Goal: Task Accomplishment & Management: Manage account settings

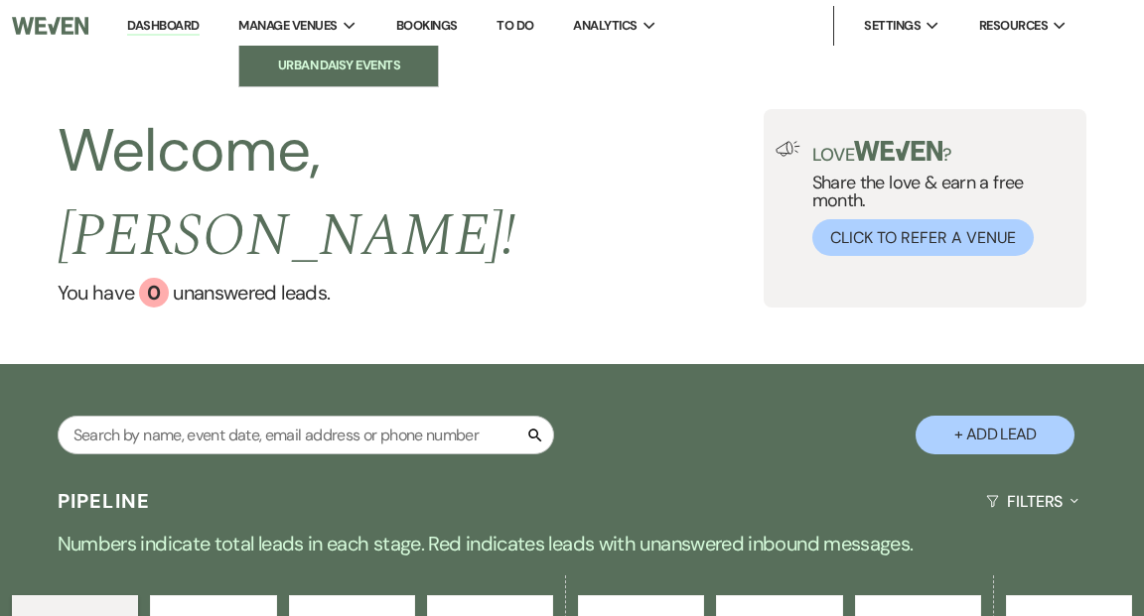
click at [325, 62] on li "Urban Daisy Events" at bounding box center [338, 66] width 179 height 20
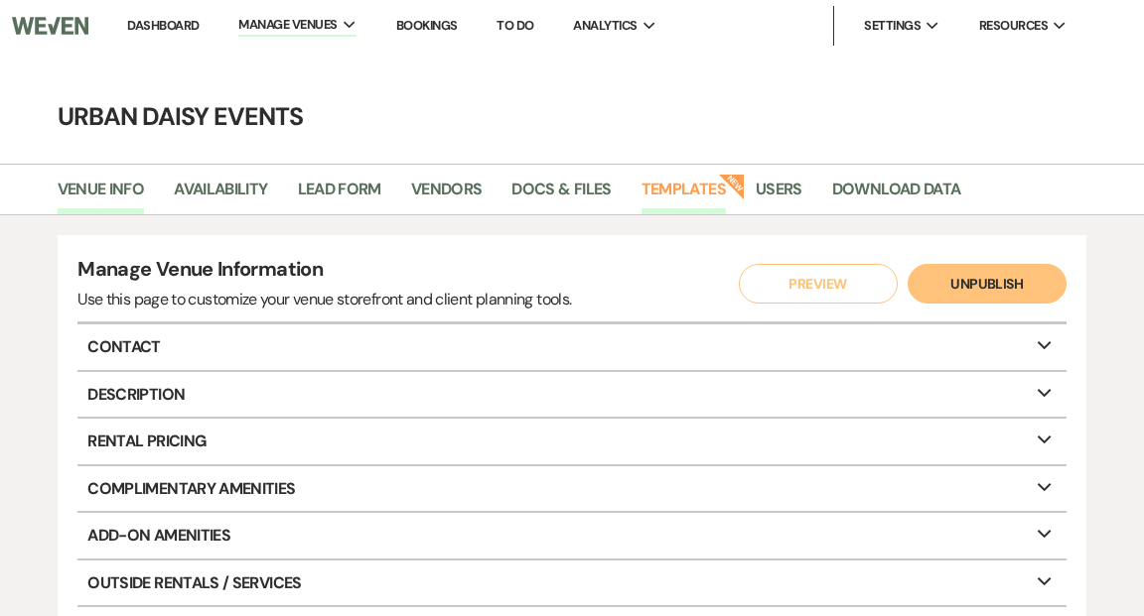
click at [690, 187] on link "Templates" at bounding box center [683, 196] width 84 height 38
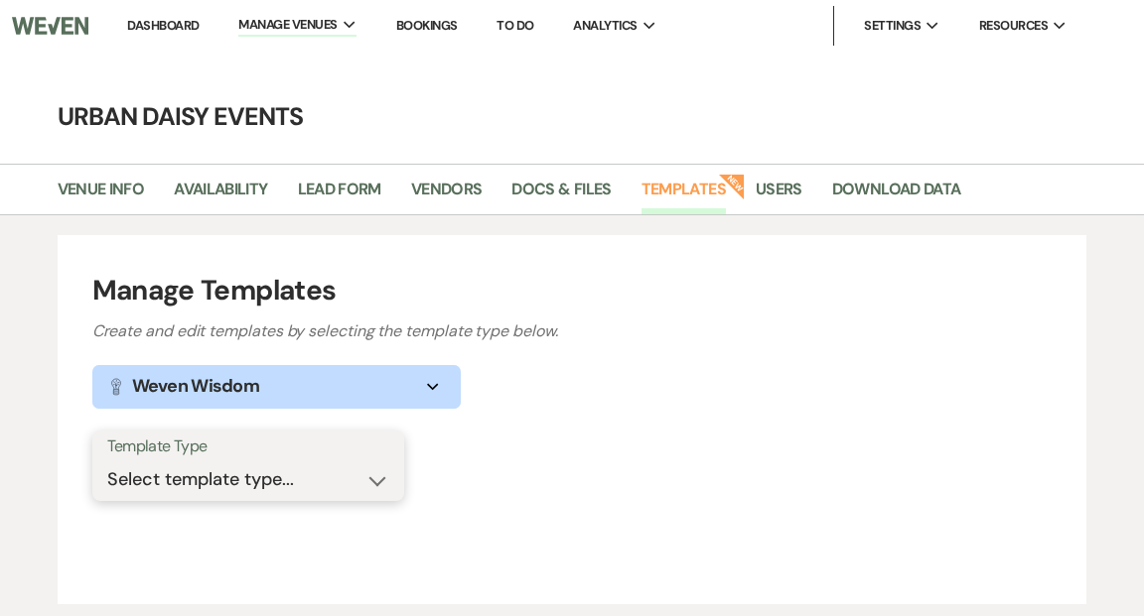
click at [376, 479] on select "Select template type... Task List Message Templates Payment Plan Inventory Item…" at bounding box center [248, 480] width 282 height 39
select select "Message Templates"
click at [107, 461] on select "Select template type... Task List Message Templates Payment Plan Inventory Item…" at bounding box center [248, 480] width 282 height 39
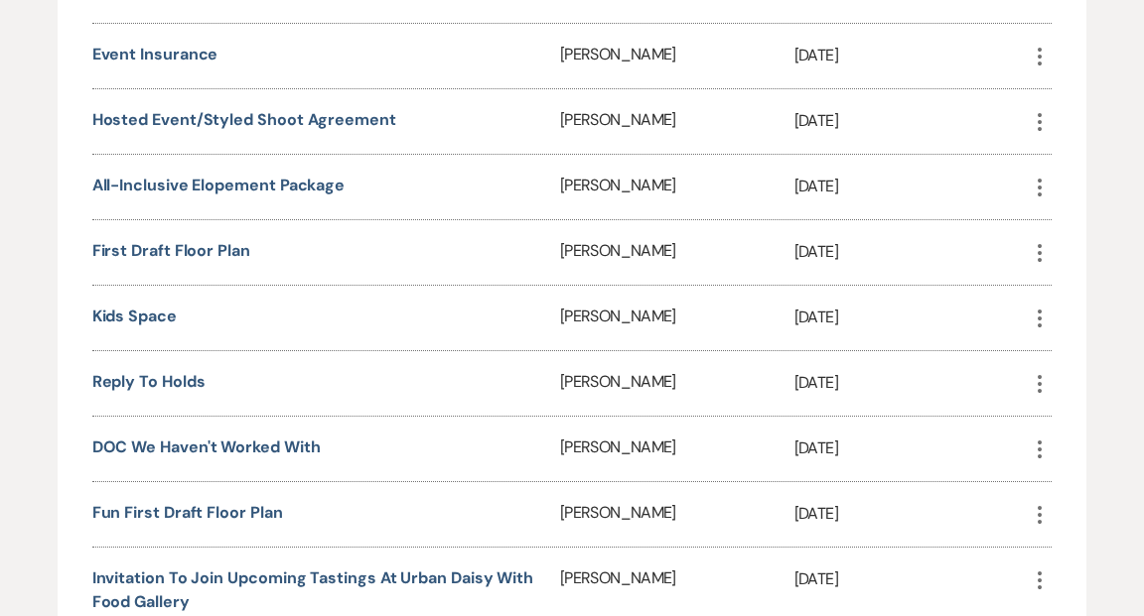
scroll to position [1599, 0]
click at [312, 176] on link "All-Inclusive Elopement Package" at bounding box center [218, 186] width 253 height 21
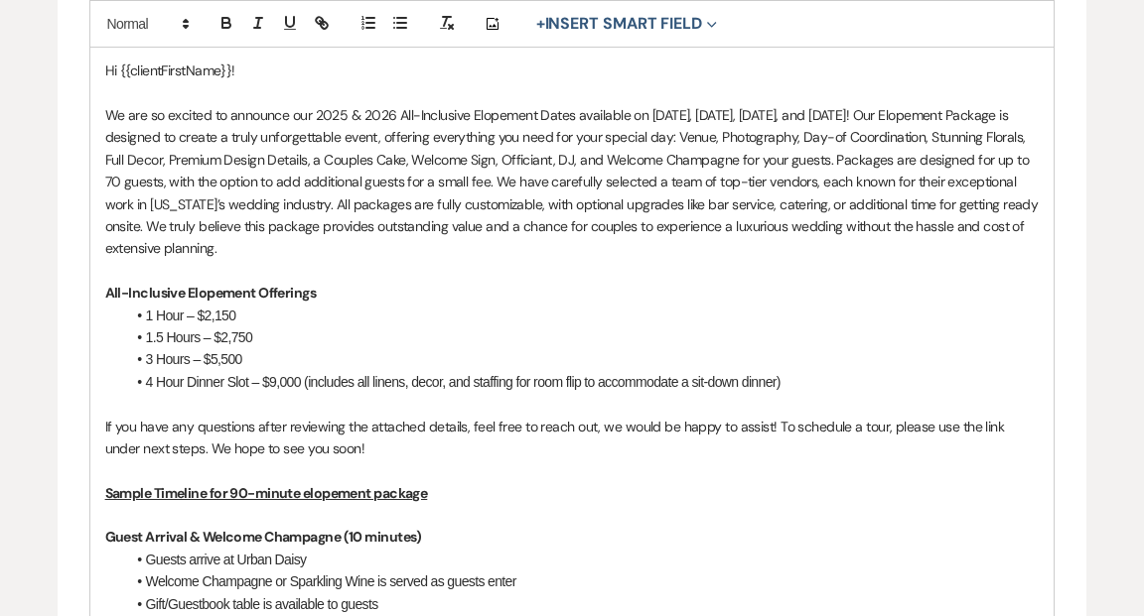
scroll to position [553, 0]
